Goal: Submit feedback/report problem: Submit feedback/report problem

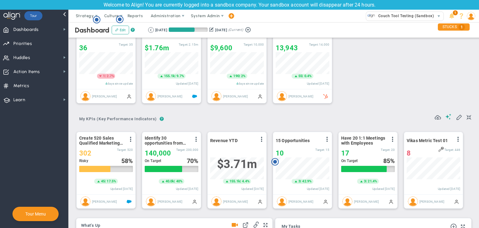
scroll to position [31, 0]
click at [208, 14] on span "System Admin" at bounding box center [205, 15] width 29 height 5
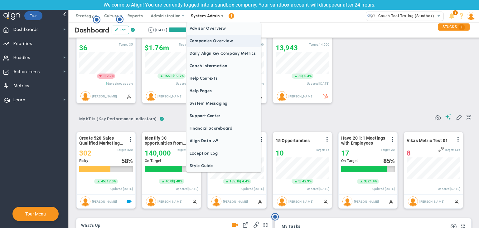
click at [208, 39] on span "Companies Overview" at bounding box center [224, 41] width 75 height 12
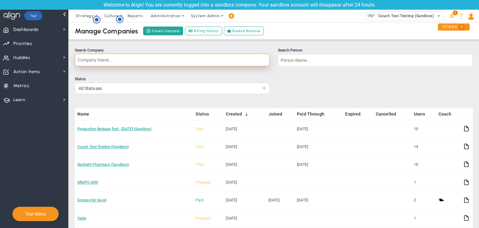
click at [169, 61] on input "Search Company" at bounding box center [172, 60] width 195 height 12
type input "c"
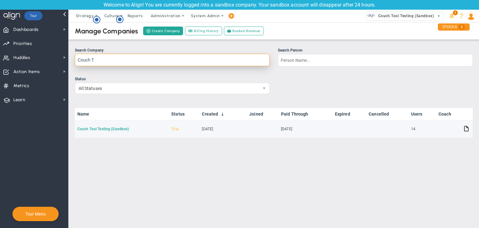
type input "Couch T"
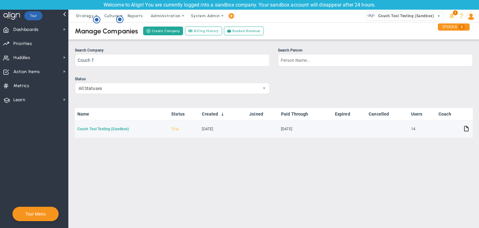
click at [108, 131] on link "Couch Tool Testing (Sandbox)" at bounding box center [102, 129] width 51 height 4
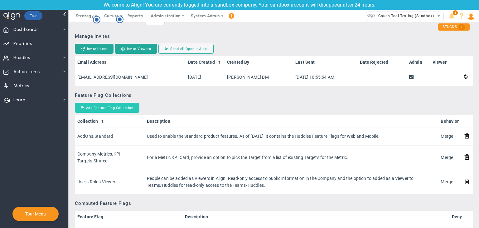
click at [113, 109] on button "Add Feature Flag Collection" at bounding box center [107, 108] width 65 height 10
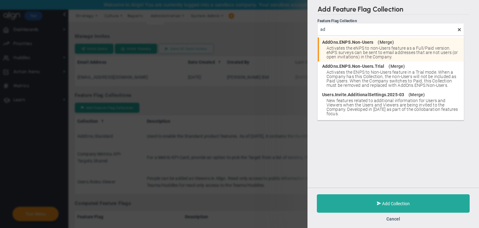
type input "a"
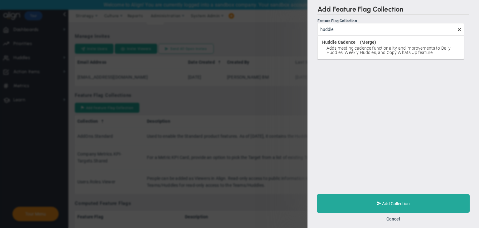
type input "huddle"
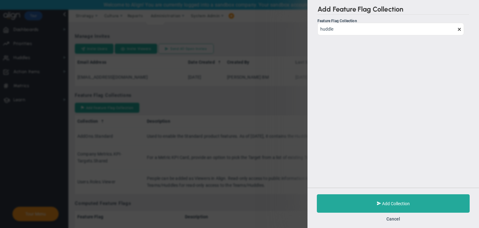
click at [459, 29] on span at bounding box center [459, 29] width 5 height 5
click at [389, 218] on button "Cancel" at bounding box center [393, 218] width 14 height 5
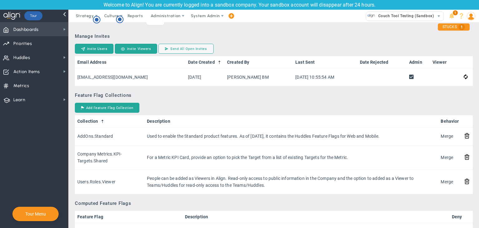
click at [57, 30] on span "Dashboards Dashboards" at bounding box center [34, 29] width 68 height 14
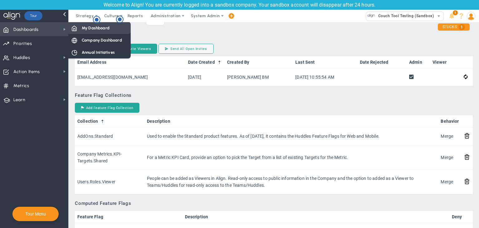
click at [90, 28] on span "My Dashboard" at bounding box center [96, 28] width 28 height 6
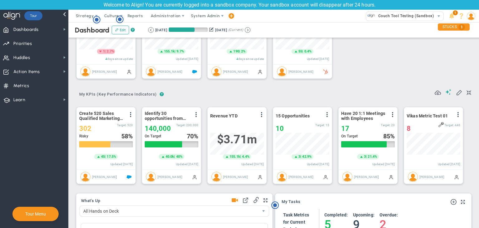
scroll to position [62, 0]
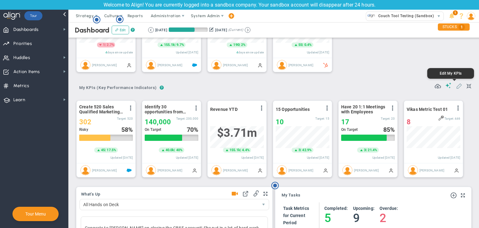
click at [456, 87] on span at bounding box center [459, 85] width 6 height 6
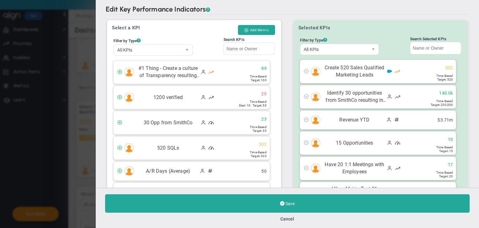
click at [283, 221] on div "Save Cancel" at bounding box center [287, 207] width 383 height 40
click at [284, 218] on button "Cancel" at bounding box center [288, 218] width 14 height 5
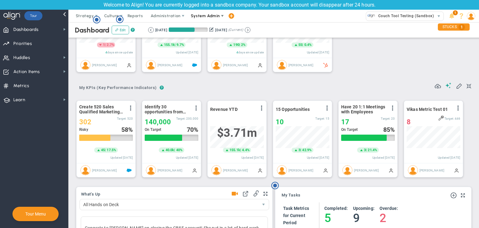
click at [215, 12] on span "System Admin" at bounding box center [205, 16] width 39 height 12
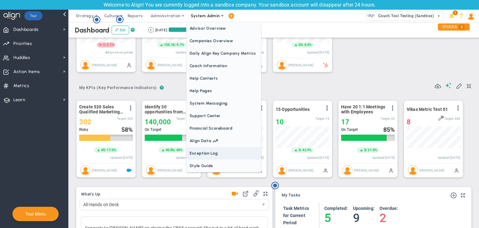
click at [211, 150] on span "Exception Log" at bounding box center [224, 153] width 75 height 12
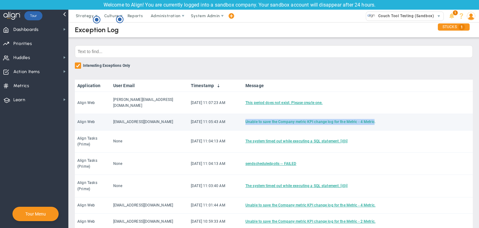
drag, startPoint x: 217, startPoint y: 116, endPoint x: 347, endPoint y: 116, distance: 129.8
click at [347, 116] on td "Unable to save the Company metric KPI change log for the Metric - 4 Metric." at bounding box center [358, 122] width 230 height 16
click at [384, 116] on td "Unable to save the Company metric KPI change log for the Metric - 4 Metric." at bounding box center [358, 122] width 230 height 16
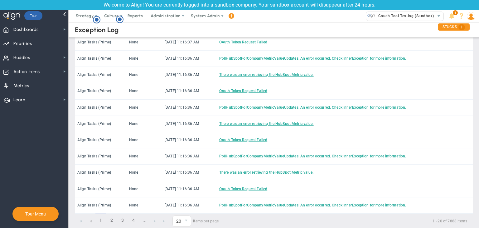
scroll to position [208, 0]
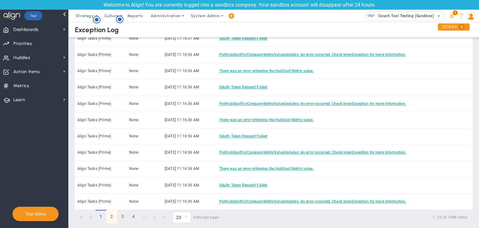
click at [109, 214] on link "2" at bounding box center [111, 216] width 11 height 13
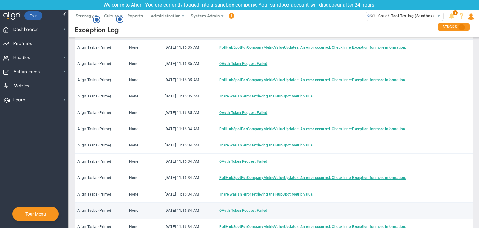
scroll to position [0, 0]
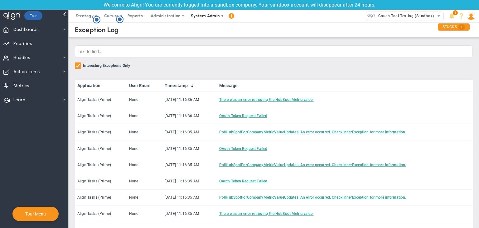
click at [198, 18] on span "System Admin" at bounding box center [205, 15] width 29 height 5
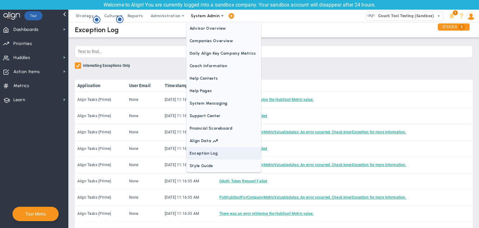
click at [194, 153] on span "Exception Log" at bounding box center [224, 153] width 75 height 12
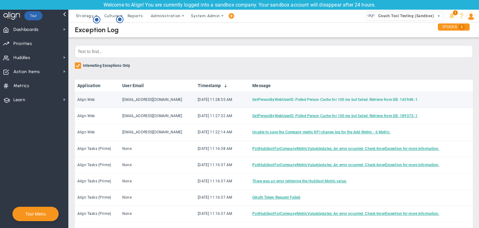
click at [277, 100] on link "GetPersonByWebUserID: Polled Person Cache for 100 ms but failed. Retrieve from …" at bounding box center [334, 99] width 165 height 4
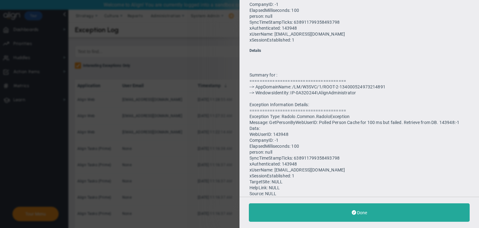
scroll to position [190, 0]
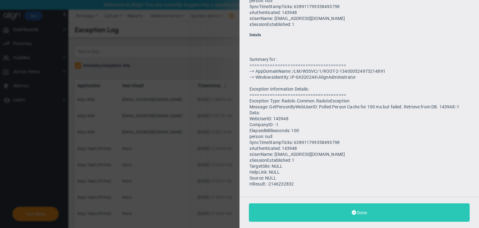
click at [366, 214] on span "Done" at bounding box center [362, 212] width 10 height 5
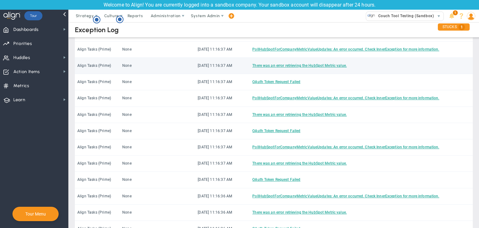
scroll to position [125, 0]
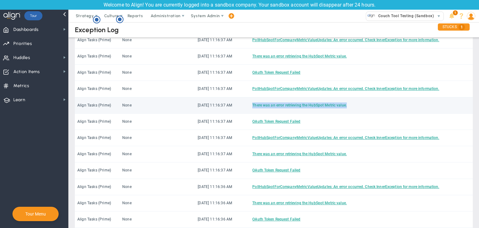
drag, startPoint x: 240, startPoint y: 105, endPoint x: 337, endPoint y: 103, distance: 96.7
click at [337, 103] on td "There was an error retrieving the HubSpot Metric value." at bounding box center [361, 105] width 223 height 16
copy link "There was an error retrieving the HubSpot Metric value."
click at [373, 100] on td "There was an error retrieving the HubSpot Metric value." at bounding box center [361, 105] width 223 height 16
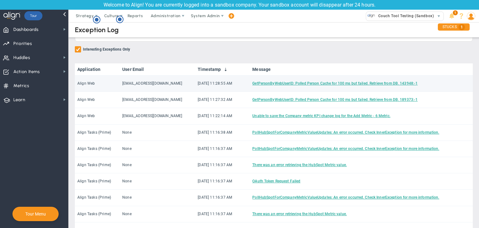
scroll to position [0, 0]
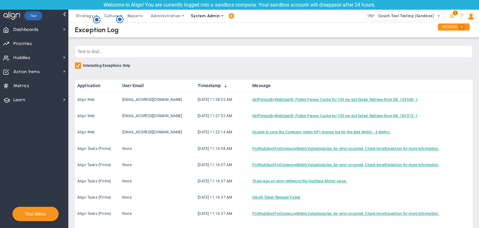
click at [202, 13] on span "System Admin" at bounding box center [205, 15] width 29 height 5
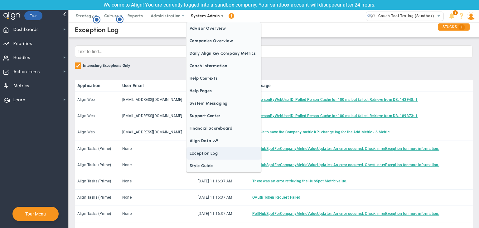
click at [201, 149] on span "Exception Log" at bounding box center [224, 153] width 75 height 12
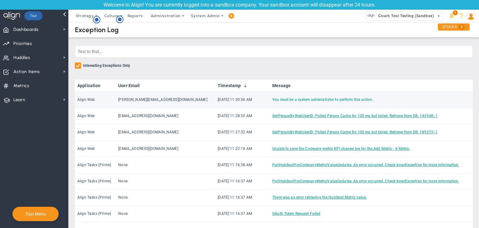
click at [272, 99] on link "You must be a system administrator to perform this action." at bounding box center [322, 99] width 101 height 4
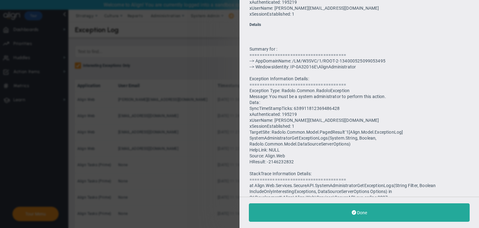
scroll to position [187, 0]
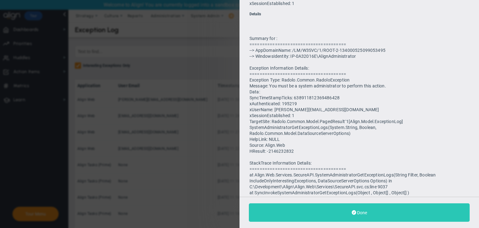
click at [367, 211] on button "Done" at bounding box center [359, 212] width 221 height 18
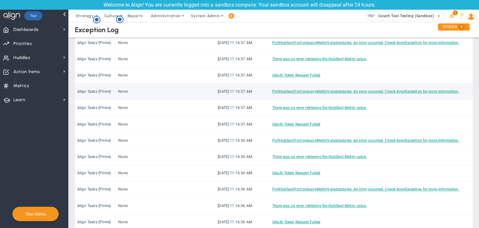
scroll to position [208, 0]
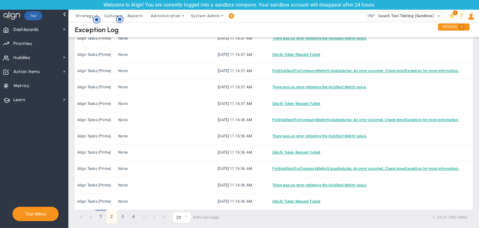
click at [110, 213] on link "2" at bounding box center [111, 216] width 11 height 13
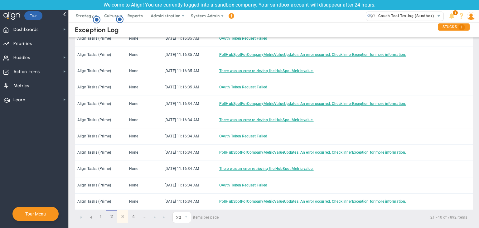
click at [123, 213] on link "3" at bounding box center [122, 216] width 11 height 13
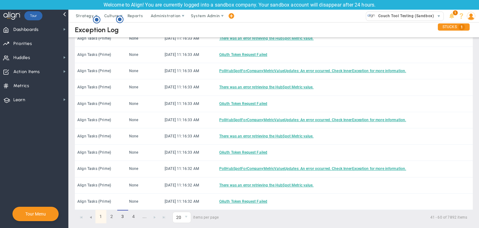
click at [100, 214] on link "1" at bounding box center [100, 216] width 11 height 13
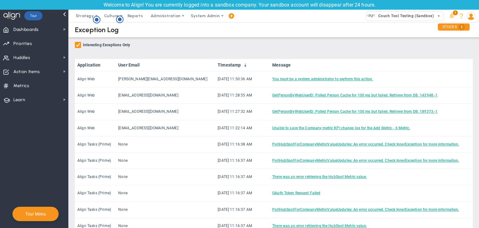
scroll to position [0, 0]
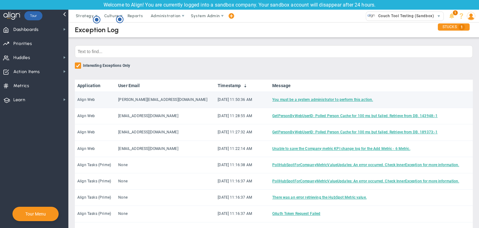
click at [287, 102] on td "You must be a system administrator to perform this action." at bounding box center [371, 100] width 203 height 16
click at [272, 99] on link "You must be a system administrator to perform this action." at bounding box center [322, 99] width 101 height 4
